Goal: Transaction & Acquisition: Purchase product/service

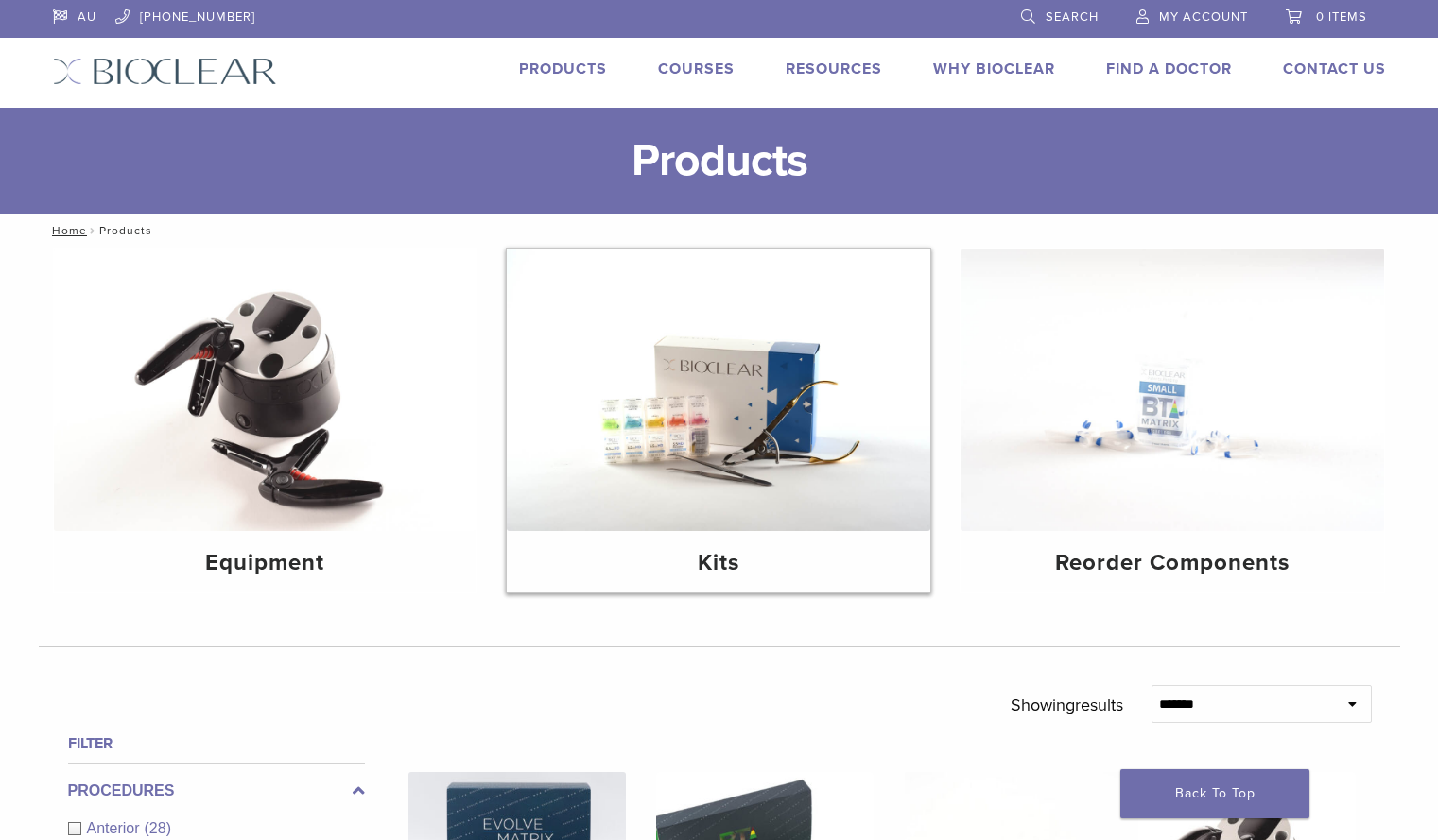
click at [650, 483] on img at bounding box center [718, 390] width 424 height 282
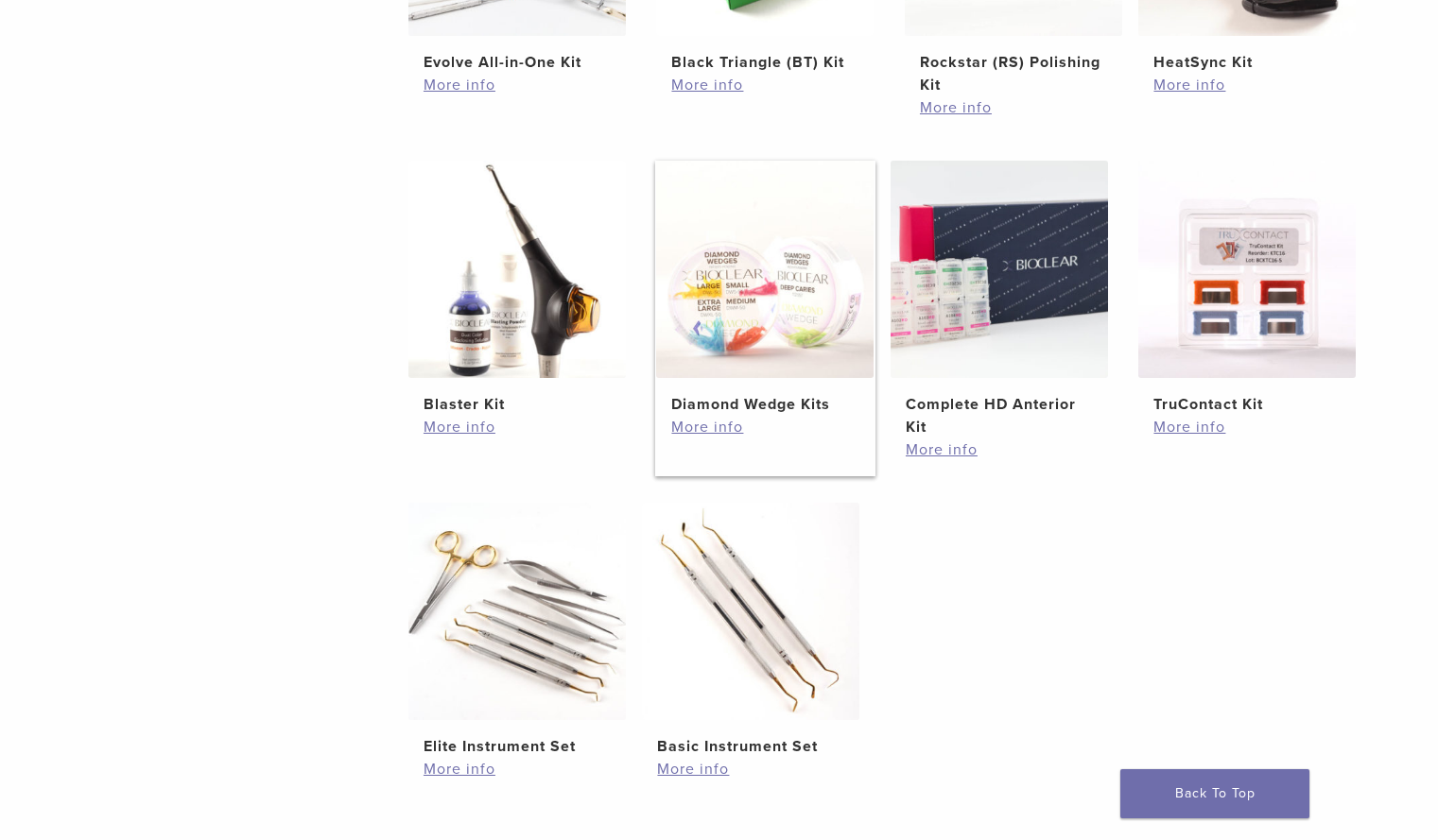
scroll to position [625, 0]
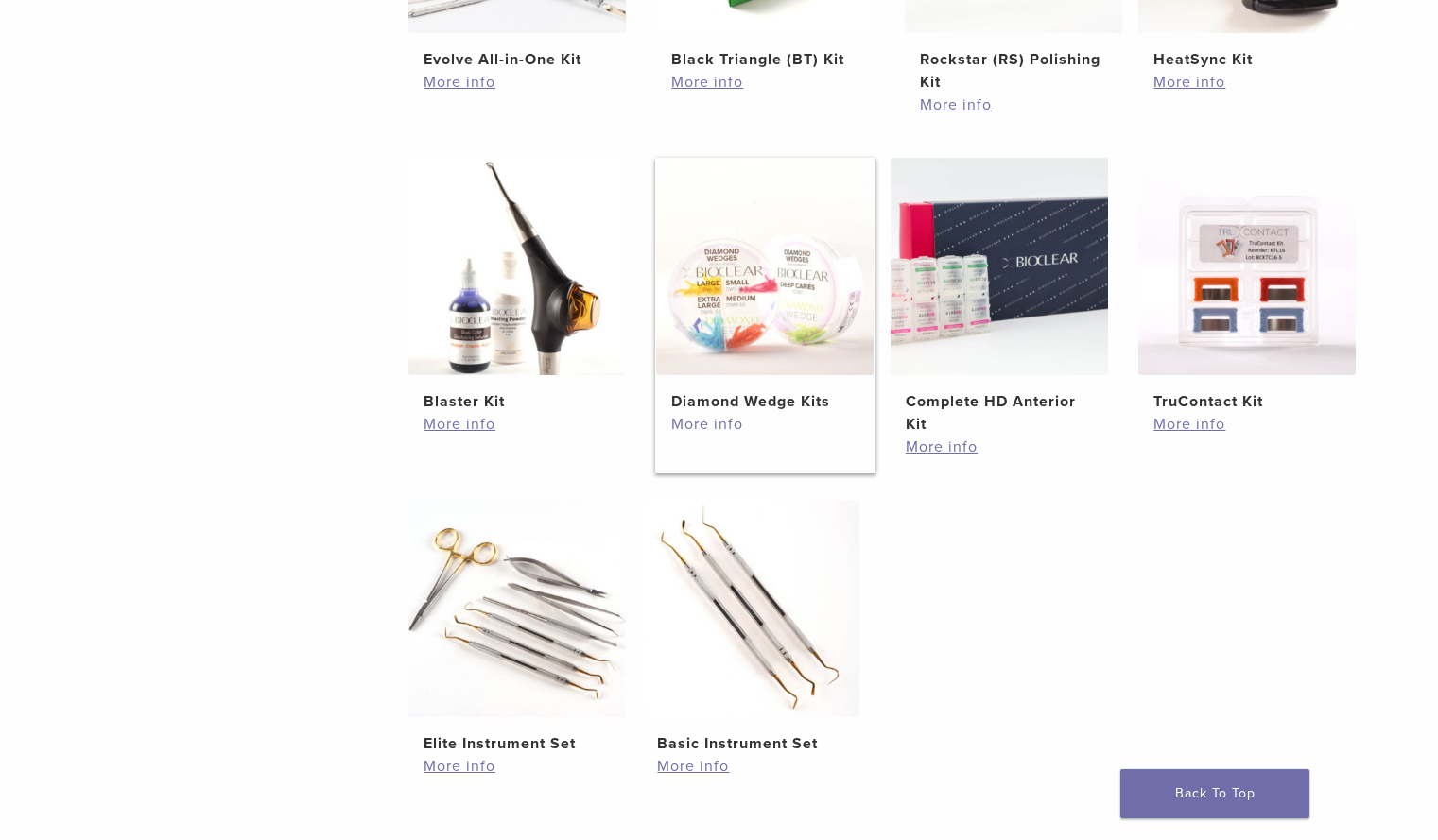
click at [720, 423] on link "More info" at bounding box center [764, 424] width 187 height 23
